Goal: Task Accomplishment & Management: Use online tool/utility

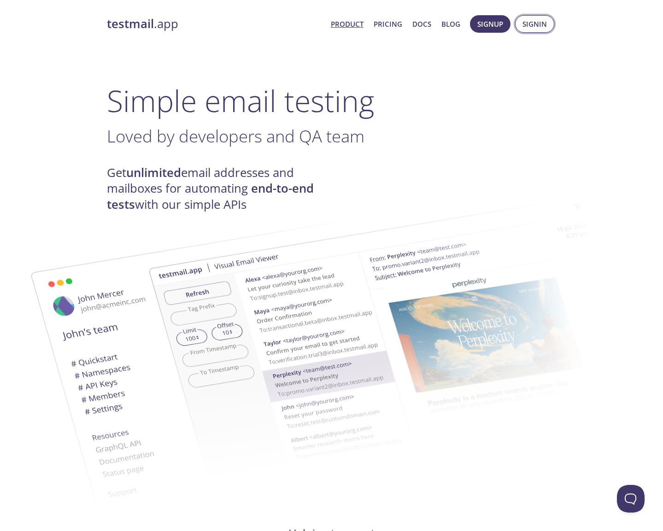
click at [521, 23] on button "Signin" at bounding box center [534, 24] width 39 height 18
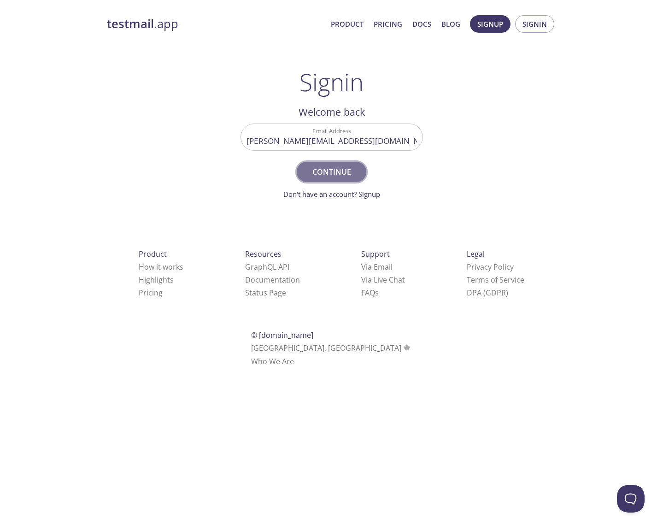
click at [334, 170] on span "Continue" at bounding box center [331, 171] width 49 height 13
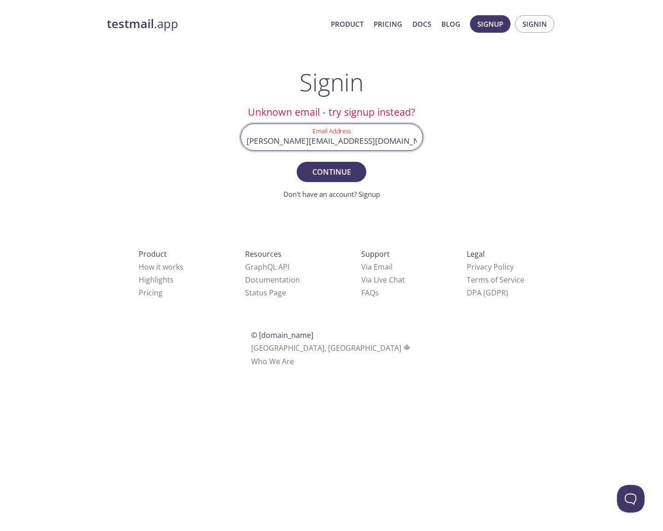
click at [345, 145] on input "[PERSON_NAME][EMAIL_ADDRESS][DOMAIN_NAME]" at bounding box center [331, 137] width 181 height 26
drag, startPoint x: 369, startPoint y: 143, endPoint x: 316, endPoint y: 143, distance: 53.0
click at [316, 143] on input "[PERSON_NAME][EMAIL_ADDRESS][DOMAIN_NAME]" at bounding box center [331, 137] width 181 height 26
click at [329, 169] on span "Continue" at bounding box center [331, 171] width 49 height 13
drag, startPoint x: 339, startPoint y: 138, endPoint x: 386, endPoint y: 140, distance: 46.5
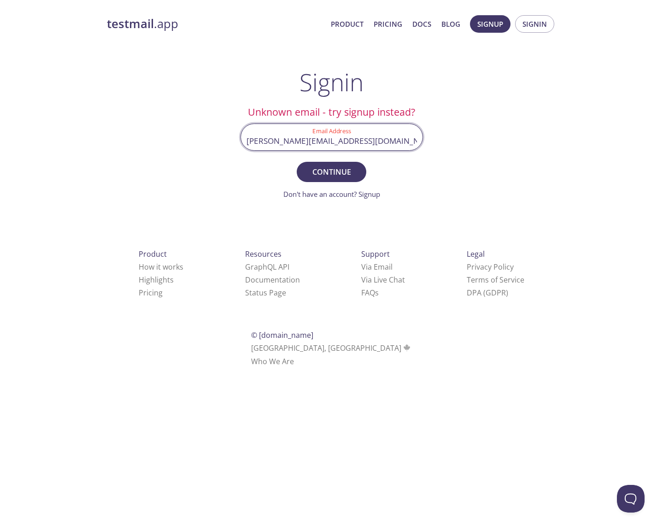
click at [386, 140] on input "[PERSON_NAME][EMAIL_ADDRESS][DOMAIN_NAME]" at bounding box center [331, 137] width 181 height 26
type input "[PERSON_NAME][EMAIL_ADDRESS][DOMAIN_NAME]"
click at [331, 171] on button "Continue" at bounding box center [331, 172] width 69 height 20
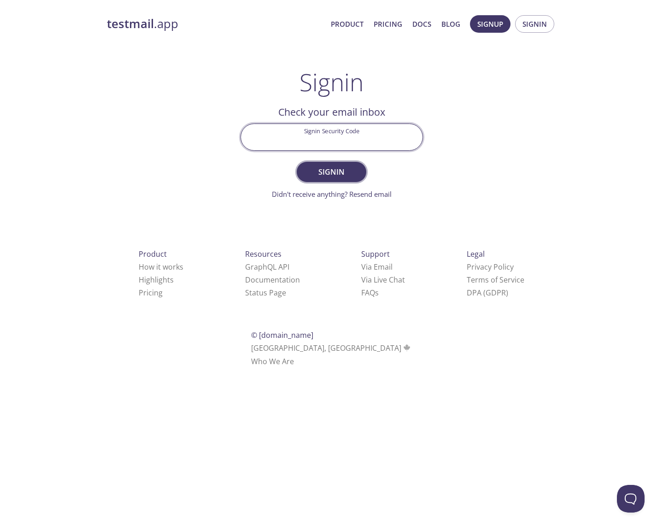
paste input "7D6N5H4"
type input "7D6N5H4"
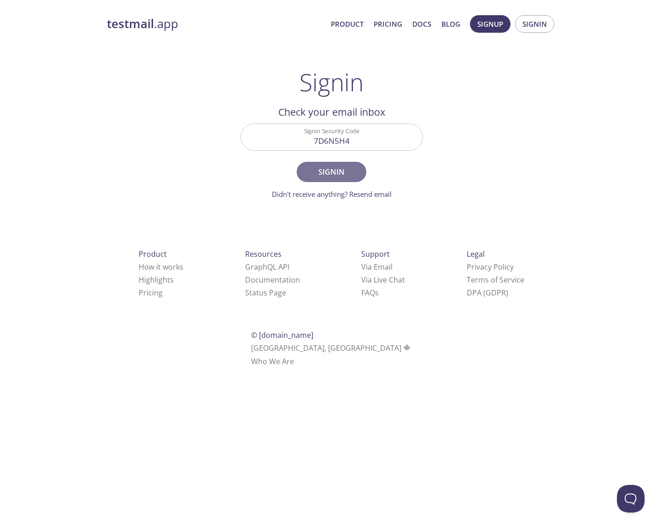
drag, startPoint x: 346, startPoint y: 173, endPoint x: 377, endPoint y: 190, distance: 35.0
click at [346, 173] on span "Signin" at bounding box center [331, 171] width 49 height 13
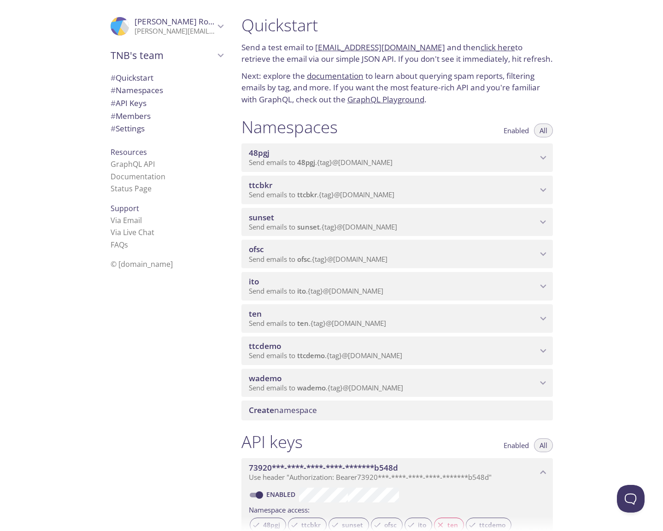
click at [542, 381] on icon "wademo namespace" at bounding box center [543, 383] width 6 height 4
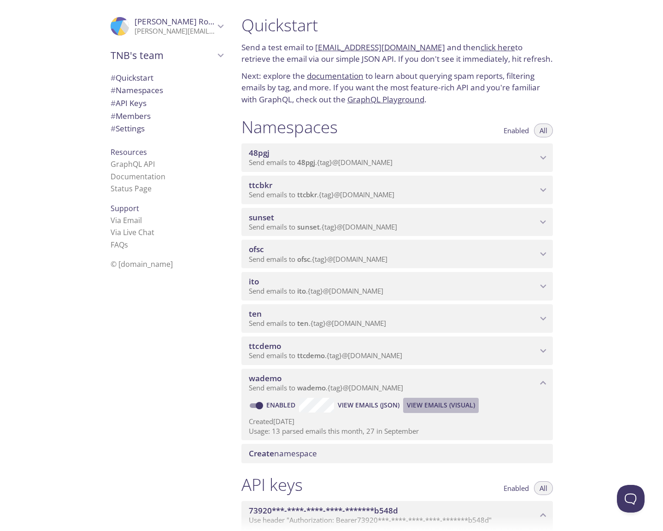
click at [434, 399] on span "View Emails (Visual)" at bounding box center [441, 404] width 68 height 11
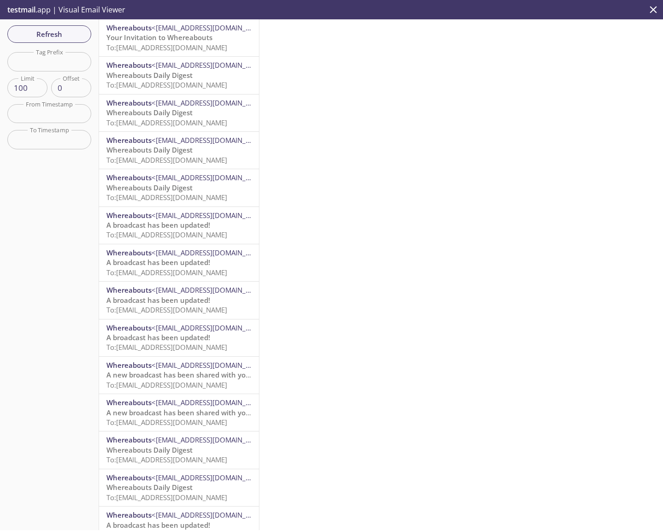
click at [198, 43] on span "To: [EMAIL_ADDRESS][DOMAIN_NAME]" at bounding box center [166, 47] width 121 height 9
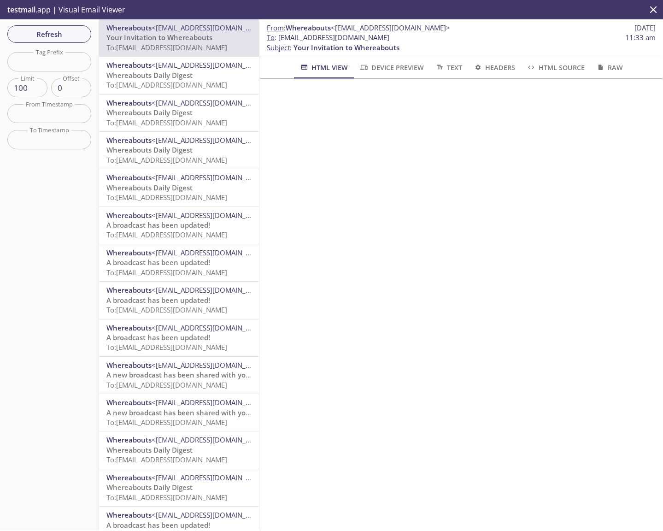
drag, startPoint x: 268, startPoint y: 94, endPoint x: 279, endPoint y: 39, distance: 55.8
click at [278, 39] on span "To : [EMAIL_ADDRESS][DOMAIN_NAME] 11:33 am" at bounding box center [461, 38] width 389 height 10
